Goal: Information Seeking & Learning: Find specific fact

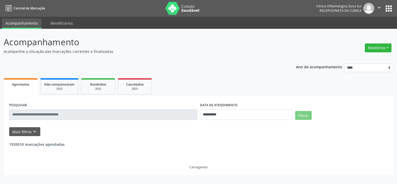
select select "*"
click at [37, 129] on button "Mais filtros keyboard_arrow_down" at bounding box center [24, 131] width 31 height 9
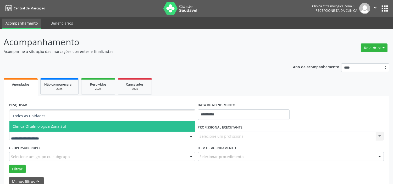
click at [59, 125] on span "Clinica Oftalmologica Zona Sul" at bounding box center [39, 126] width 53 height 5
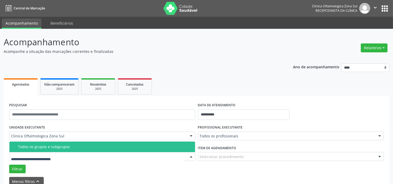
click at [65, 148] on div "Todos os grupos e subgrupos" at bounding box center [105, 147] width 174 height 4
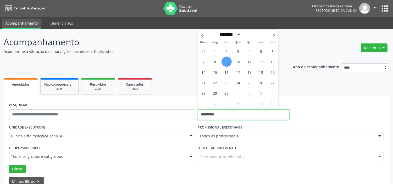
click at [225, 114] on input "**********" at bounding box center [244, 114] width 92 height 10
click at [236, 61] on span "10" at bounding box center [238, 62] width 10 height 10
type input "**********"
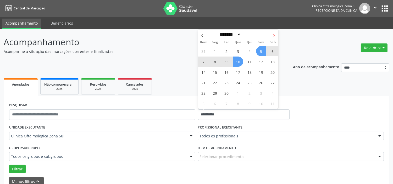
click at [270, 38] on span at bounding box center [273, 34] width 9 height 9
select select "*"
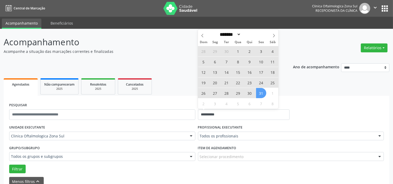
click at [261, 96] on span "31" at bounding box center [261, 93] width 10 height 10
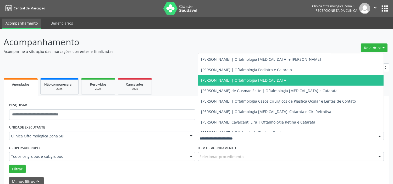
scroll to position [47, 0]
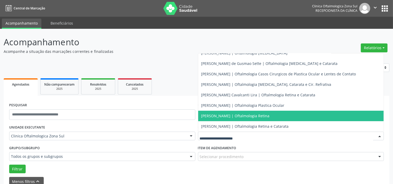
click at [227, 115] on span "[PERSON_NAME] | Oftalmologia Retina" at bounding box center [235, 115] width 68 height 5
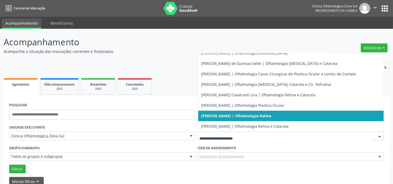
click at [231, 115] on span "[PERSON_NAME] | Oftalmologia Retina" at bounding box center [236, 115] width 70 height 5
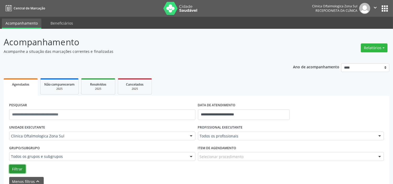
click at [20, 169] on button "Filtrar" at bounding box center [17, 169] width 16 height 9
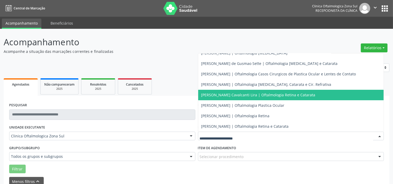
scroll to position [44, 0]
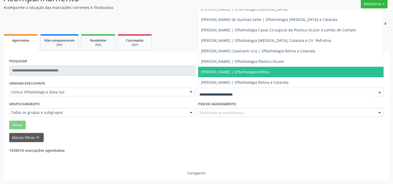
click at [232, 73] on span "[PERSON_NAME] | Oftalmologia Retina" at bounding box center [235, 71] width 68 height 5
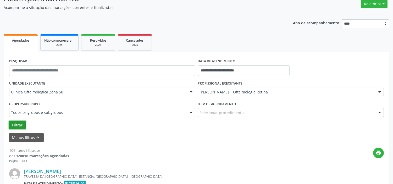
click at [18, 125] on button "Filtrar" at bounding box center [17, 125] width 16 height 9
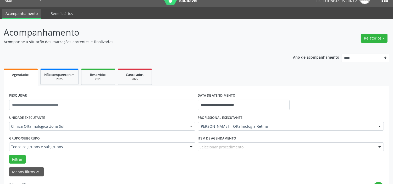
scroll to position [8, 0]
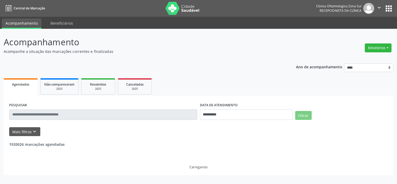
select select "*"
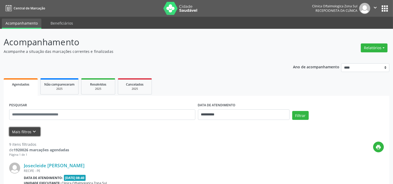
click at [25, 135] on button "Mais filtros keyboard_arrow_down" at bounding box center [24, 131] width 31 height 9
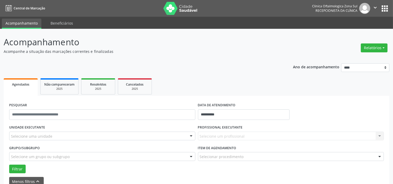
click at [61, 135] on div "Selecione uma unidade" at bounding box center [102, 136] width 186 height 9
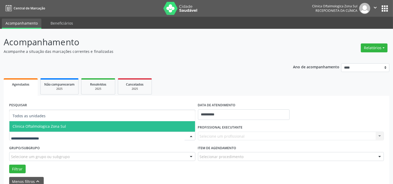
click at [63, 126] on span "Clinica Oftalmologica Zona Sul" at bounding box center [39, 126] width 53 height 5
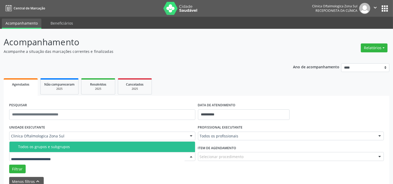
click at [63, 148] on div "Todos os grupos e subgrupos" at bounding box center [105, 147] width 174 height 4
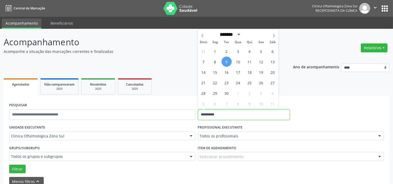
click at [231, 113] on input "**********" at bounding box center [244, 114] width 92 height 10
click at [237, 62] on span "10" at bounding box center [238, 62] width 10 height 10
type input "**********"
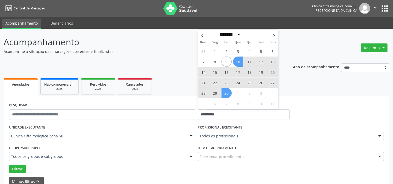
click at [227, 93] on span "30" at bounding box center [227, 93] width 10 height 10
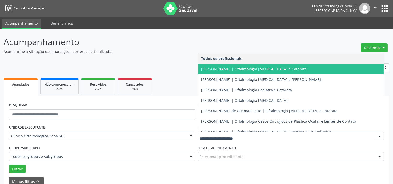
click at [230, 71] on span "[PERSON_NAME] | Oftalmologia [MEDICAL_DATA] e Catarata" at bounding box center [254, 69] width 106 height 5
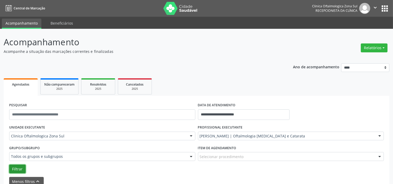
click at [18, 168] on button "Filtrar" at bounding box center [17, 169] width 16 height 9
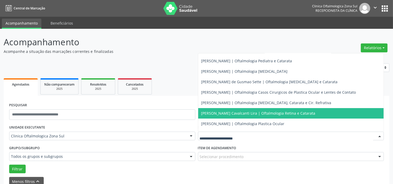
scroll to position [47, 0]
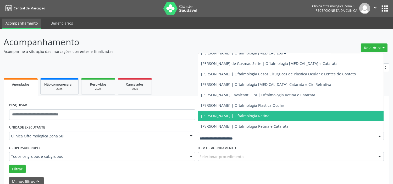
click at [239, 118] on span "[PERSON_NAME] | Oftalmologia Retina" at bounding box center [291, 116] width 186 height 10
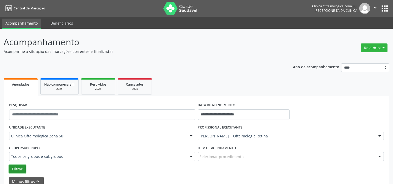
click at [15, 166] on button "Filtrar" at bounding box center [17, 169] width 16 height 9
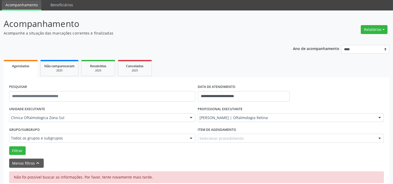
scroll to position [26, 0]
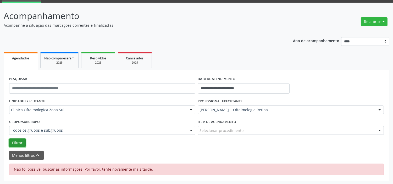
click at [14, 142] on button "Filtrar" at bounding box center [17, 143] width 16 height 9
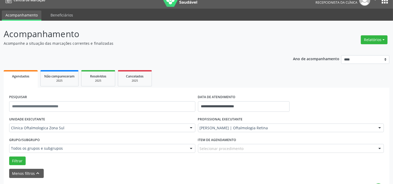
scroll to position [8, 0]
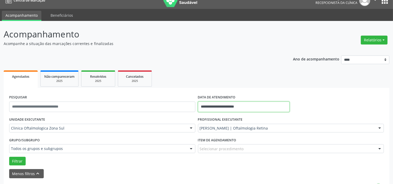
click at [243, 108] on input "**********" at bounding box center [244, 107] width 92 height 10
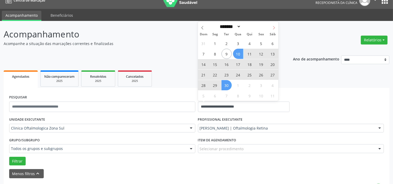
click at [274, 28] on icon at bounding box center [274, 27] width 2 height 3
select select "*"
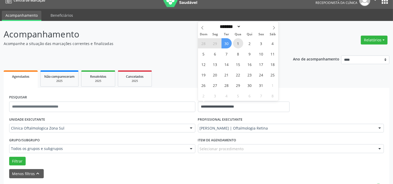
click at [238, 42] on span "1" at bounding box center [238, 43] width 10 height 10
type input "**********"
click at [273, 27] on icon at bounding box center [274, 28] width 4 height 4
select select "**"
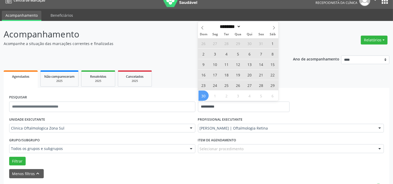
click at [204, 94] on span "30" at bounding box center [203, 96] width 10 height 10
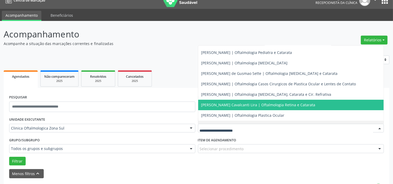
scroll to position [47, 0]
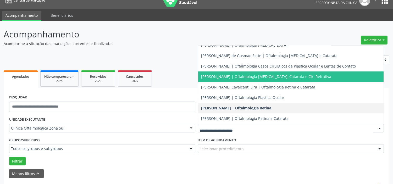
click at [232, 75] on span "[PERSON_NAME] | Oftalmologia [MEDICAL_DATA], Catarata e Cir. Refrativa" at bounding box center [266, 76] width 130 height 5
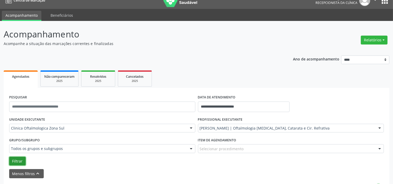
click at [20, 162] on button "Filtrar" at bounding box center [17, 161] width 16 height 9
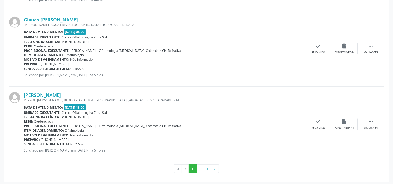
scroll to position [1179, 0]
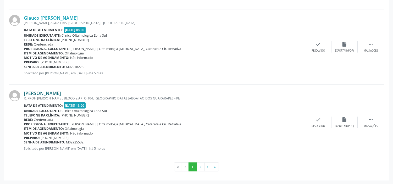
click at [61, 92] on link "[PERSON_NAME]" at bounding box center [42, 93] width 37 height 6
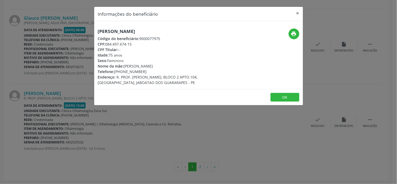
drag, startPoint x: 136, startPoint y: 44, endPoint x: 107, endPoint y: 43, distance: 28.8
click at [107, 43] on div "CPF: 084.497.674-15" at bounding box center [164, 43] width 132 height 5
copy div "084.497.674-15"
click at [111, 151] on div "Informações do beneficiário × [PERSON_NAME] Código do beneficiário: 9000077975 …" at bounding box center [198, 92] width 397 height 184
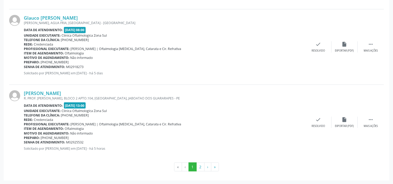
drag, startPoint x: 85, startPoint y: 142, endPoint x: 22, endPoint y: 141, distance: 63.6
click at [22, 141] on div "[PERSON_NAME] R. PROF. [PERSON_NAME], BLOCO 2 APTO.104, [GEOGRAPHIC_DATA], JABO…" at bounding box center [196, 122] width 375 height 75
click at [24, 142] on b "Senha de atendimento:" at bounding box center [44, 142] width 41 height 4
drag, startPoint x: 85, startPoint y: 143, endPoint x: 24, endPoint y: 142, distance: 61.3
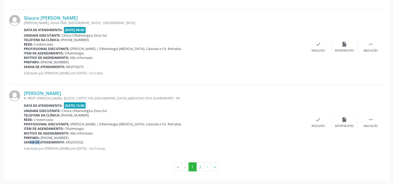
click at [24, 142] on div "Senha de atendimento: M02925532" at bounding box center [164, 142] width 281 height 4
copy div "Senha de atendimento: M02925532"
click at [61, 91] on link "[PERSON_NAME]" at bounding box center [42, 93] width 37 height 6
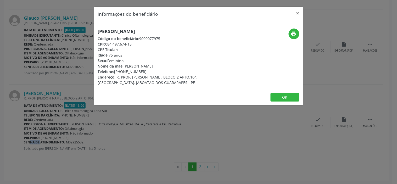
drag, startPoint x: 164, startPoint y: 68, endPoint x: 125, endPoint y: 67, distance: 39.5
click at [125, 67] on div "Nome da mãe: [PERSON_NAME]" at bounding box center [164, 65] width 132 height 5
copy div "[PERSON_NAME]"
click at [145, 127] on div "Informações do beneficiário × [PERSON_NAME] Código do beneficiário: 9000077975 …" at bounding box center [198, 92] width 397 height 184
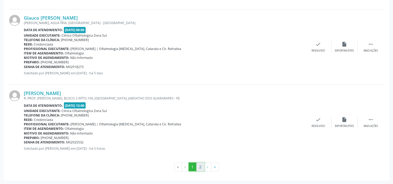
click at [202, 167] on button "2" at bounding box center [200, 167] width 8 height 9
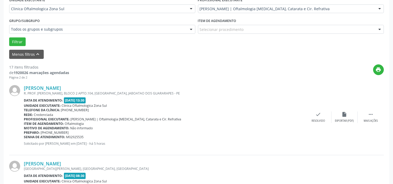
scroll to position [145, 0]
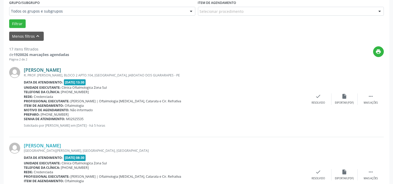
click at [61, 69] on link "[PERSON_NAME]" at bounding box center [42, 70] width 37 height 6
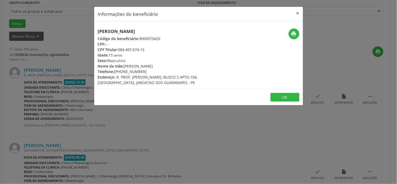
click at [140, 26] on div "[PERSON_NAME] Código do beneficiário: 9000973420 CPF: -- CPF Titular: 084.497.6…" at bounding box center [198, 55] width 209 height 68
copy div "[PERSON_NAME]"
drag, startPoint x: 144, startPoint y: 72, endPoint x: 115, endPoint y: 71, distance: 28.8
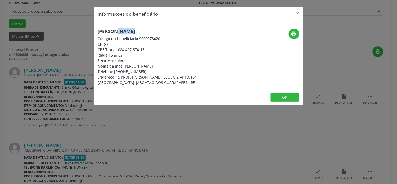
click at [115, 71] on div "Telefone: [PHONE_NUMBER]" at bounding box center [164, 71] width 132 height 5
copy div "[PHONE_NUMBER]"
click at [112, 143] on div "Informações do beneficiário × [PERSON_NAME] Código do beneficiário: 9000973420 …" at bounding box center [198, 92] width 397 height 184
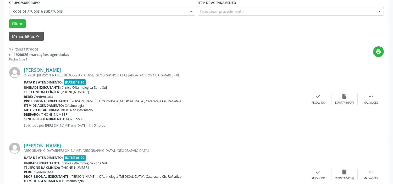
drag, startPoint x: 84, startPoint y: 119, endPoint x: 24, endPoint y: 119, distance: 60.7
click at [24, 119] on div "Senha de atendimento: M02925535" at bounding box center [164, 119] width 281 height 4
copy div "Senha de atendimento: M02925535"
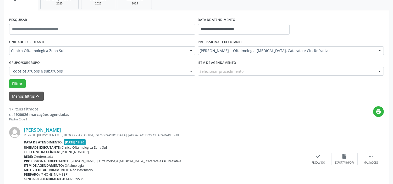
scroll to position [0, 0]
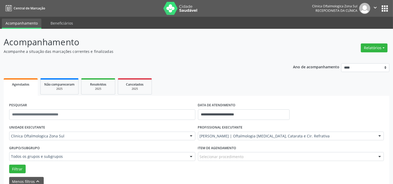
click at [374, 7] on icon "" at bounding box center [375, 8] width 6 height 6
click at [353, 32] on link "Sair" at bounding box center [362, 31] width 36 height 7
